Goal: Check status: Check status

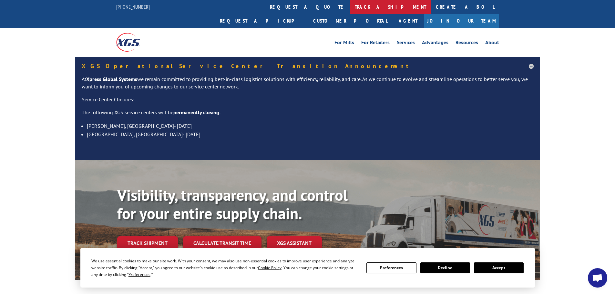
click at [350, 8] on link "track a shipment" at bounding box center [390, 7] width 81 height 14
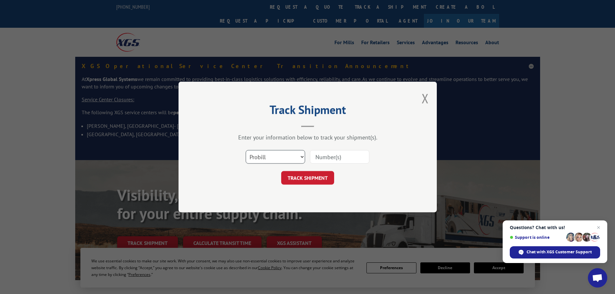
click at [267, 153] on select "Select category... Probill BOL PO" at bounding box center [275, 157] width 59 height 14
select select "po"
click at [246, 150] on select "Select category... Probill BOL PO" at bounding box center [275, 157] width 59 height 14
click at [318, 161] on input at bounding box center [339, 157] width 59 height 14
type input "20542451"
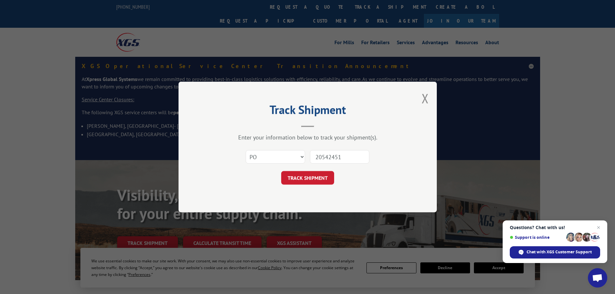
click button "TRACK SHIPMENT" at bounding box center [307, 178] width 53 height 14
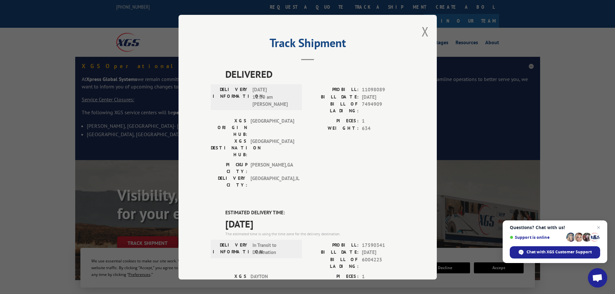
click at [419, 30] on div "Track Shipment DELIVERED DELIVERY INFORMATION: [DATE] 11:00 am [PERSON_NAME]: 1…" at bounding box center [308, 147] width 258 height 265
click at [422, 33] on button "Close modal" at bounding box center [425, 31] width 7 height 17
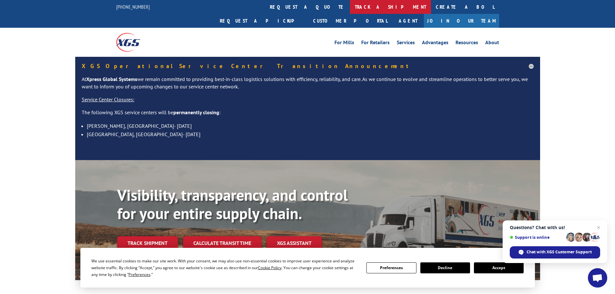
click at [350, 5] on link "track a shipment" at bounding box center [390, 7] width 81 height 14
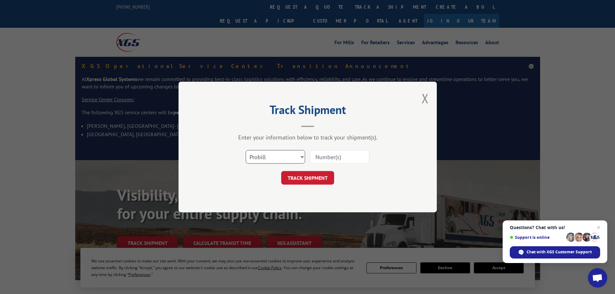
click at [280, 156] on select "Select category... Probill BOL PO" at bounding box center [275, 157] width 59 height 14
select select "po"
click at [246, 150] on select "Select category... Probill BOL PO" at bounding box center [275, 157] width 59 height 14
click at [332, 157] on input at bounding box center [339, 157] width 59 height 14
type input "20542414"
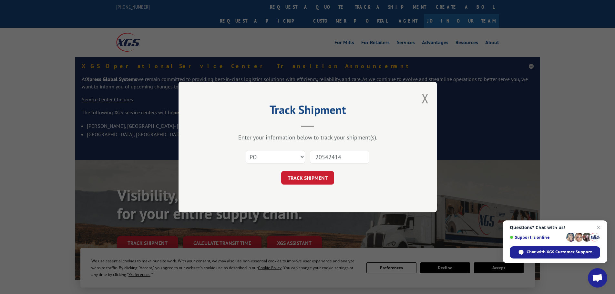
click at [281, 171] on button "TRACK SHIPMENT" at bounding box center [307, 178] width 53 height 14
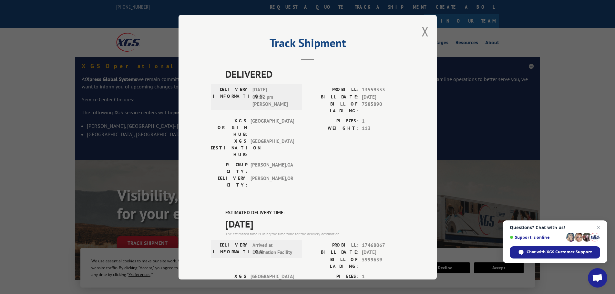
click at [418, 28] on div "Track Shipment DELIVERED DELIVERY INFORMATION: [DATE] 03:12 pm [PERSON_NAME]: 1…" at bounding box center [308, 147] width 258 height 265
click at [423, 32] on button "Close modal" at bounding box center [425, 31] width 7 height 17
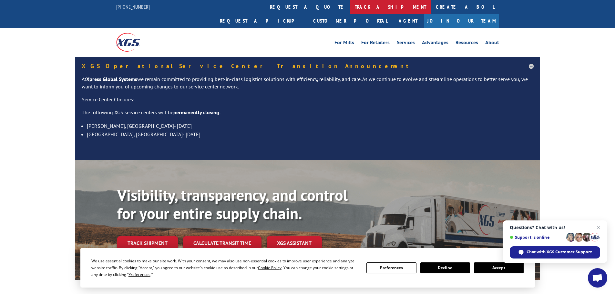
click at [350, 6] on link "track a shipment" at bounding box center [390, 7] width 81 height 14
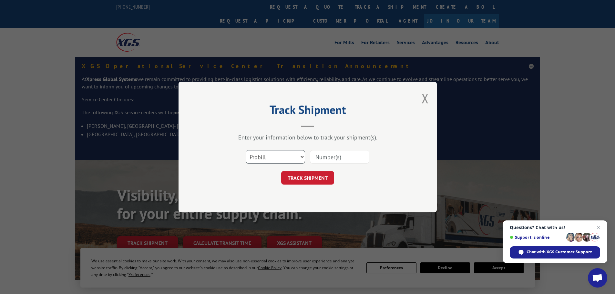
click at [262, 163] on select "Select category... Probill BOL PO" at bounding box center [275, 157] width 59 height 14
select select "po"
click at [246, 150] on select "Select category... Probill BOL PO" at bounding box center [275, 157] width 59 height 14
click at [330, 158] on input at bounding box center [339, 157] width 59 height 14
type input "20542462"
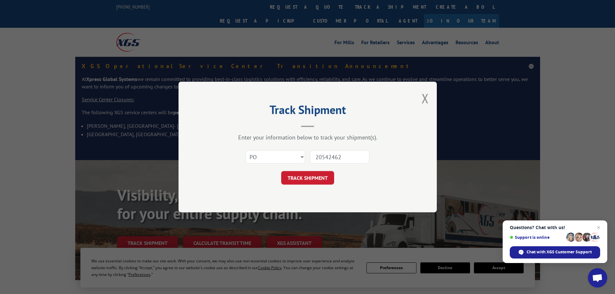
click at [281, 171] on button "TRACK SHIPMENT" at bounding box center [307, 178] width 53 height 14
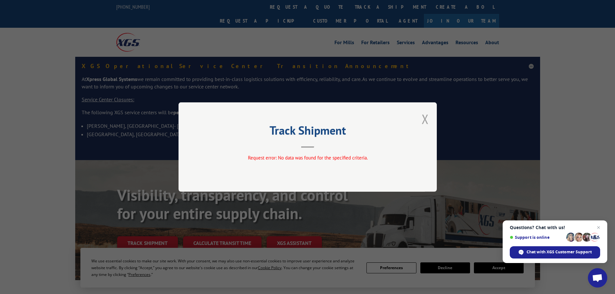
click at [427, 119] on button "Close modal" at bounding box center [425, 118] width 7 height 17
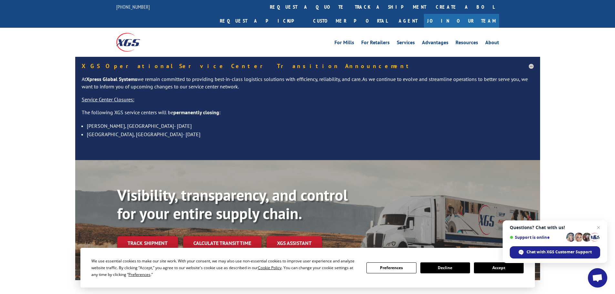
click at [350, 2] on link "track a shipment" at bounding box center [390, 7] width 81 height 14
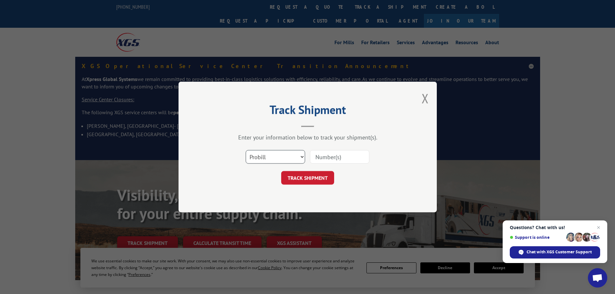
click at [259, 154] on select "Select category... Probill BOL PO" at bounding box center [275, 157] width 59 height 14
select select "po"
click at [246, 150] on select "Select category... Probill BOL PO" at bounding box center [275, 157] width 59 height 14
click at [325, 159] on input at bounding box center [339, 157] width 59 height 14
type input "20542462"
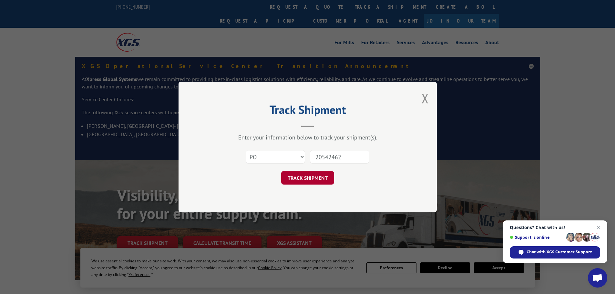
click at [317, 180] on button "TRACK SHIPMENT" at bounding box center [307, 178] width 53 height 14
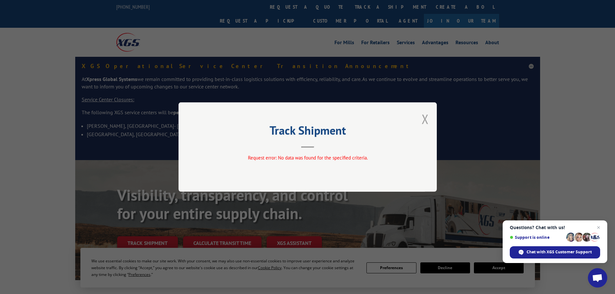
click at [427, 118] on button "Close modal" at bounding box center [425, 118] width 7 height 17
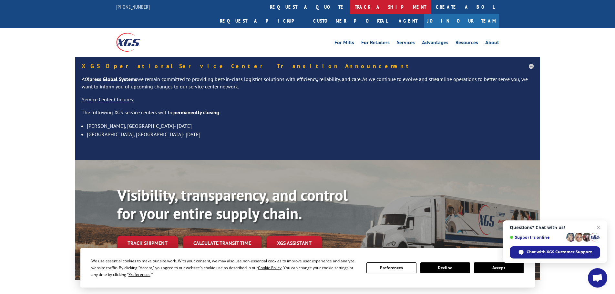
click at [350, 7] on link "track a shipment" at bounding box center [390, 7] width 81 height 14
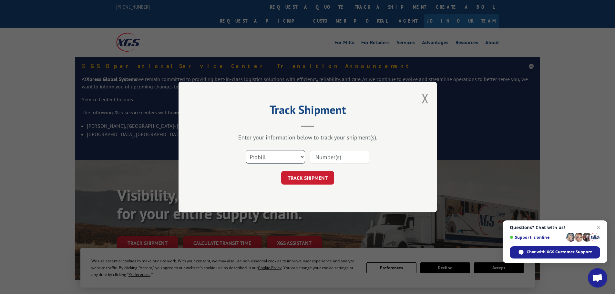
click at [272, 154] on select "Select category... Probill BOL PO" at bounding box center [275, 157] width 59 height 14
select select "po"
click at [246, 150] on select "Select category... Probill BOL PO" at bounding box center [275, 157] width 59 height 14
click at [342, 156] on input at bounding box center [339, 157] width 59 height 14
type input "20542463"
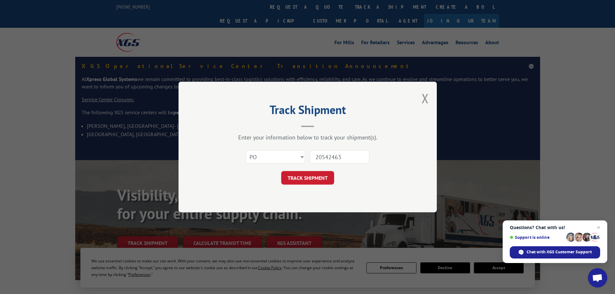
click at [281, 171] on button "TRACK SHIPMENT" at bounding box center [307, 178] width 53 height 14
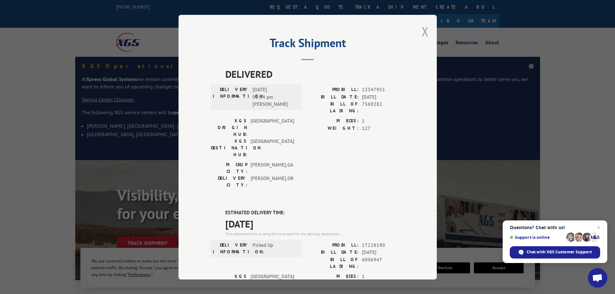
click at [422, 33] on button "Close modal" at bounding box center [425, 31] width 7 height 17
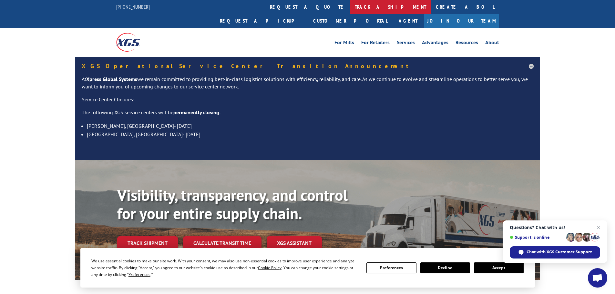
click at [350, 8] on link "track a shipment" at bounding box center [390, 7] width 81 height 14
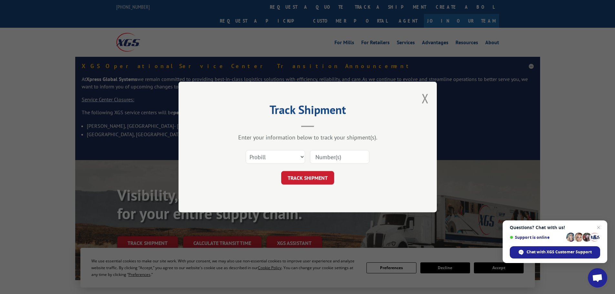
click at [328, 156] on input at bounding box center [339, 157] width 59 height 14
paste input "17228302"
type input "17228302"
click at [311, 182] on button "TRACK SHIPMENT" at bounding box center [307, 178] width 53 height 14
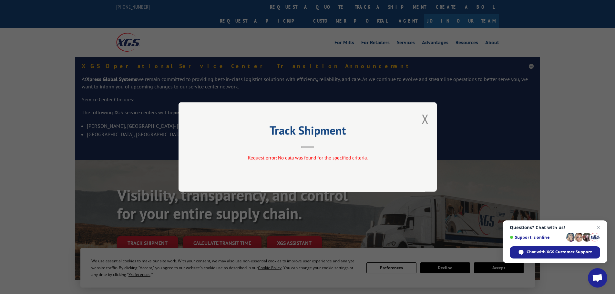
click at [430, 115] on div "Track Shipment Request error: No data was found for the specified criteria." at bounding box center [308, 146] width 258 height 89
click at [426, 117] on button "Close modal" at bounding box center [425, 118] width 7 height 17
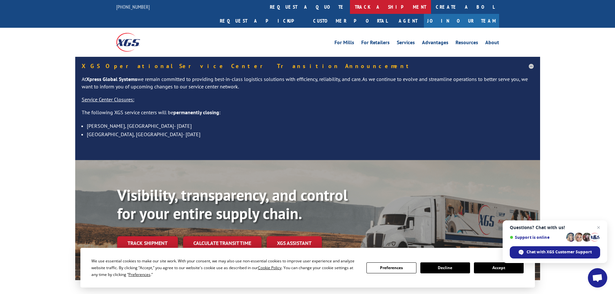
click at [350, 8] on link "track a shipment" at bounding box center [390, 7] width 81 height 14
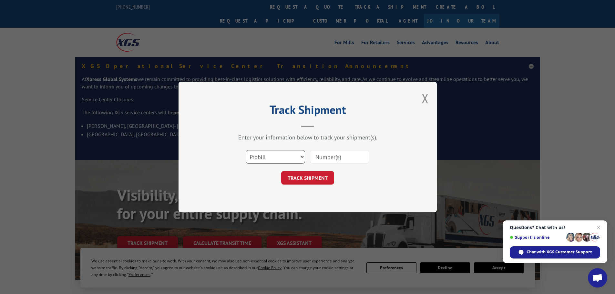
click at [264, 154] on select "Select category... Probill BOL PO" at bounding box center [275, 157] width 59 height 14
select select "bol"
click at [246, 150] on select "Select category... Probill BOL PO" at bounding box center [275, 157] width 59 height 14
click at [330, 160] on input at bounding box center [339, 157] width 59 height 14
click at [324, 156] on input at bounding box center [339, 157] width 59 height 14
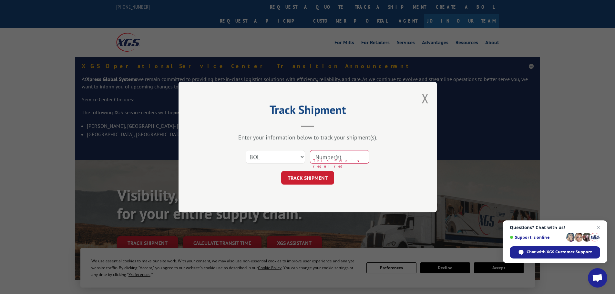
paste input "6008404"
type input "6008404"
click at [313, 181] on button "TRACK SHIPMENT" at bounding box center [307, 178] width 53 height 14
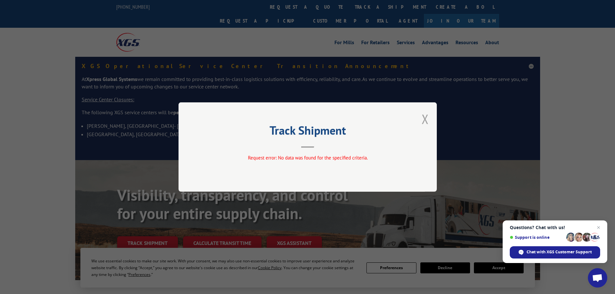
click at [424, 118] on button "Close modal" at bounding box center [425, 118] width 7 height 17
